Goal: Participate in discussion

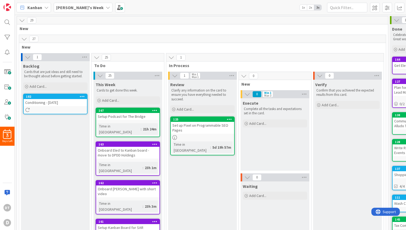
scroll to position [52, 0]
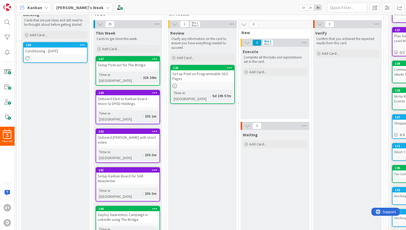
click at [83, 4] on span "[PERSON_NAME]'s Week" at bounding box center [80, 7] width 48 height 6
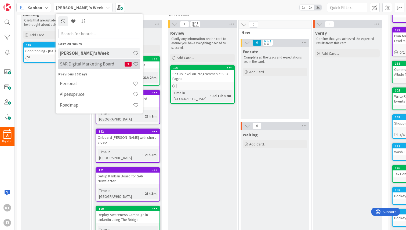
click at [76, 66] on h4 "SAR Digital Marketing Board" at bounding box center [92, 63] width 65 height 5
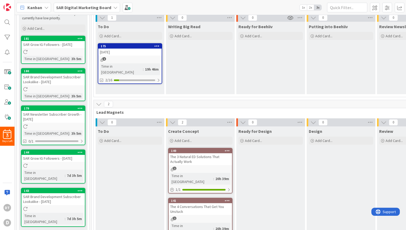
scroll to position [83, 0]
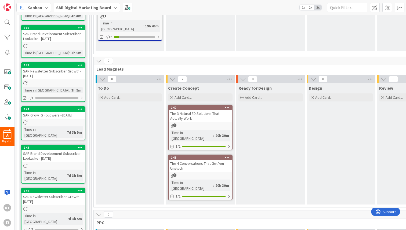
click at [194, 160] on div "The 4 Conversations That Get You Unstuck" at bounding box center [200, 166] width 63 height 12
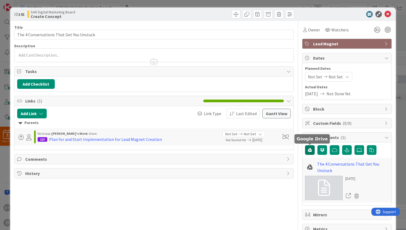
click at [311, 148] on icon "button" at bounding box center [310, 150] width 4 height 4
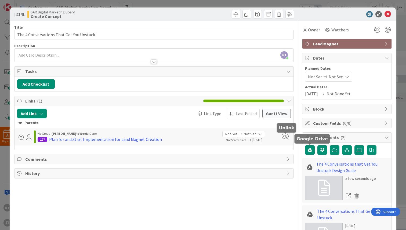
click at [286, 136] on span at bounding box center [285, 136] width 7 height 5
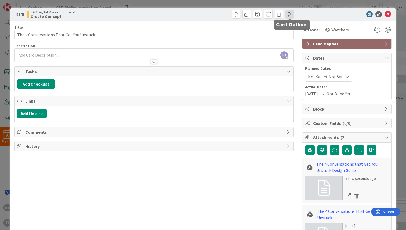
click at [292, 13] on span at bounding box center [290, 14] width 9 height 9
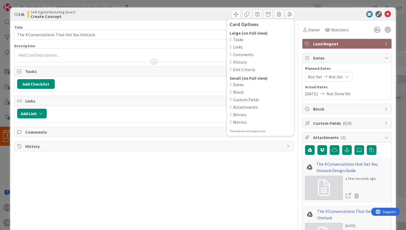
click at [240, 114] on span "Mirrors" at bounding box center [262, 115] width 58 height 6
click at [307, 13] on div at bounding box center [344, 14] width 95 height 6
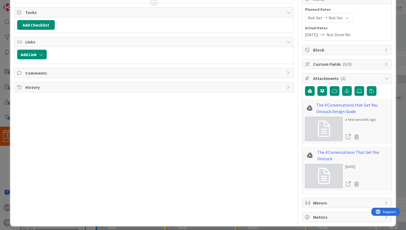
scroll to position [63, 0]
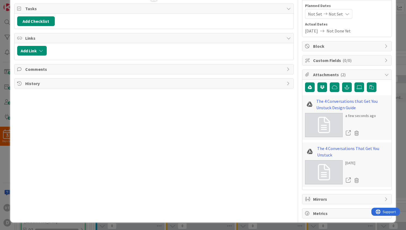
click at [337, 198] on span "Mirrors" at bounding box center [347, 199] width 69 height 6
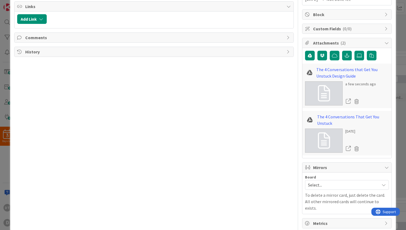
scroll to position [98, 0]
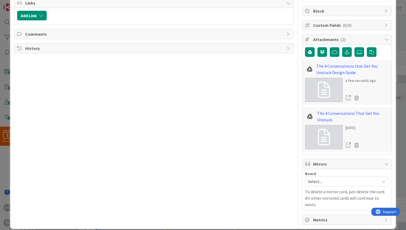
click at [330, 179] on span "Select..." at bounding box center [342, 182] width 69 height 8
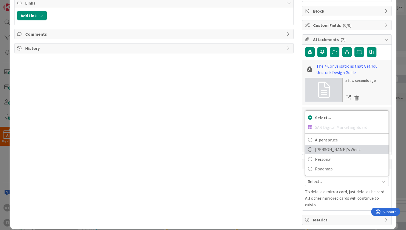
click at [329, 147] on span "[PERSON_NAME]'s Week" at bounding box center [350, 150] width 71 height 8
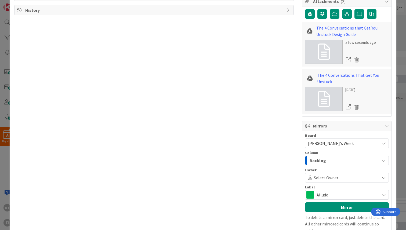
scroll to position [140, 0]
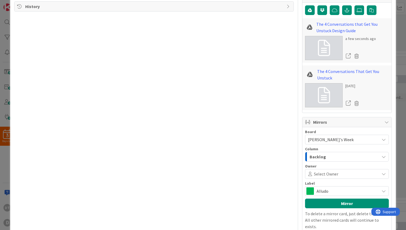
click at [328, 156] on div "Backlog" at bounding box center [344, 157] width 71 height 9
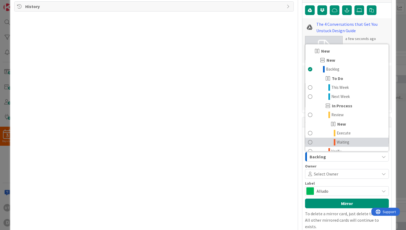
click at [344, 141] on span "Waiting" at bounding box center [343, 142] width 13 height 6
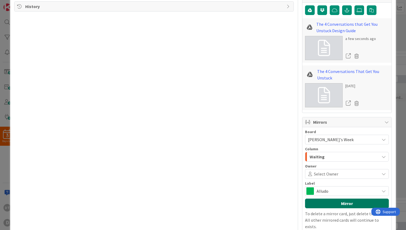
click at [347, 202] on button "Mirror" at bounding box center [347, 204] width 84 height 10
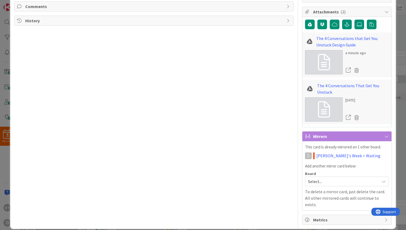
scroll to position [0, 0]
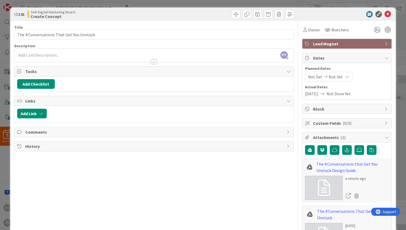
click at [81, 131] on span "Comments" at bounding box center [154, 132] width 259 height 6
click at [38, 146] on button "Add Comment" at bounding box center [34, 145] width 35 height 10
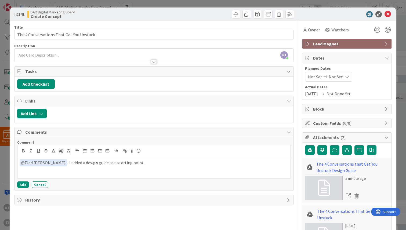
click at [58, 162] on p "﻿ @ Eled [PERSON_NAME] ﻿ - I added a design guide as a starting point." at bounding box center [154, 162] width 269 height 7
click at [131, 164] on p "﻿ @ Eled [PERSON_NAME] ﻿ - I attached a design guide as a starting point." at bounding box center [154, 162] width 269 height 7
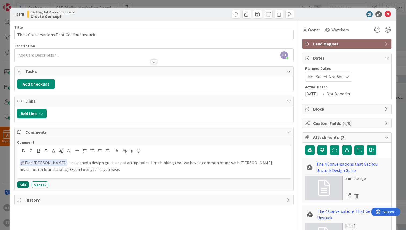
click at [24, 185] on button "Add" at bounding box center [23, 185] width 12 height 6
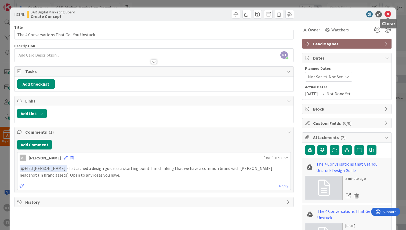
click at [389, 13] on icon at bounding box center [388, 14] width 6 height 6
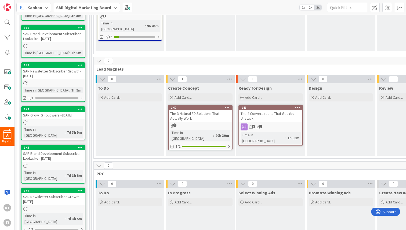
drag, startPoint x: 199, startPoint y: 152, endPoint x: 245, endPoint y: 1, distance: 158.3
click at [186, 113] on div "The 3 Natural ED Solutions That Actually Work" at bounding box center [200, 116] width 63 height 12
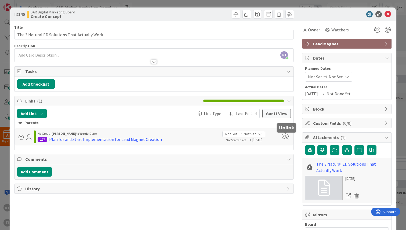
click at [288, 137] on span at bounding box center [285, 136] width 7 height 5
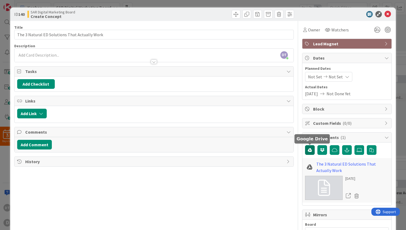
click at [311, 150] on icon "button" at bounding box center [310, 150] width 4 height 4
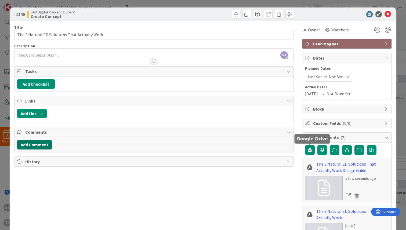
click at [43, 145] on button "Add Comment" at bounding box center [34, 145] width 35 height 10
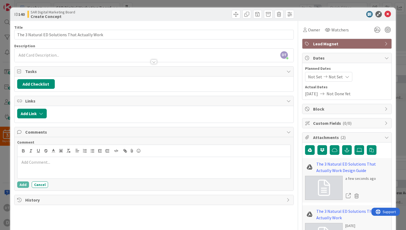
click at [46, 163] on p at bounding box center [154, 162] width 269 height 6
click at [23, 185] on button "Add" at bounding box center [23, 185] width 12 height 6
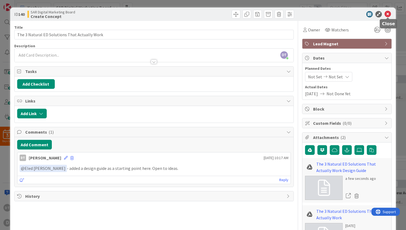
click at [388, 13] on icon at bounding box center [388, 14] width 6 height 6
